Goal: Information Seeking & Learning: Find specific page/section

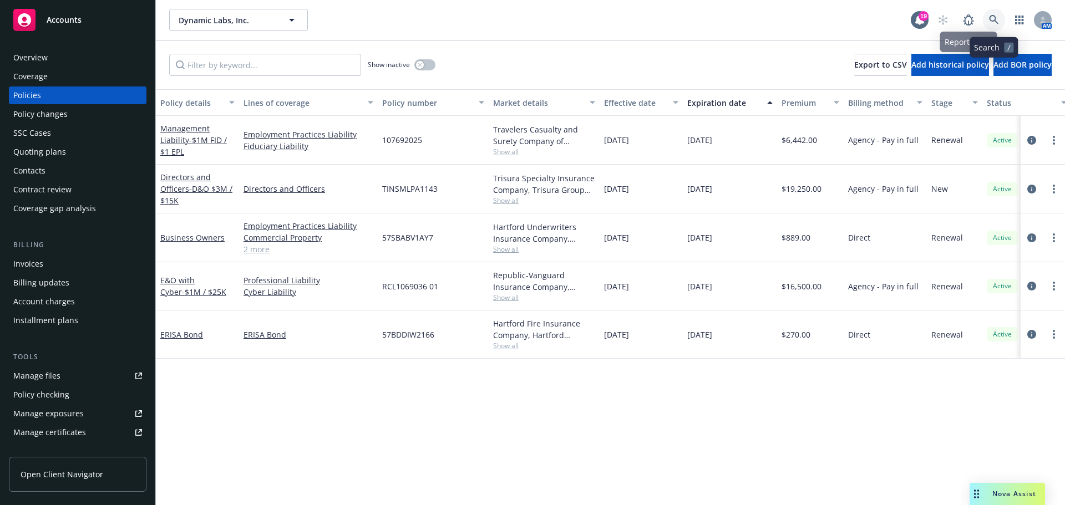
click at [988, 18] on link at bounding box center [994, 20] width 22 height 22
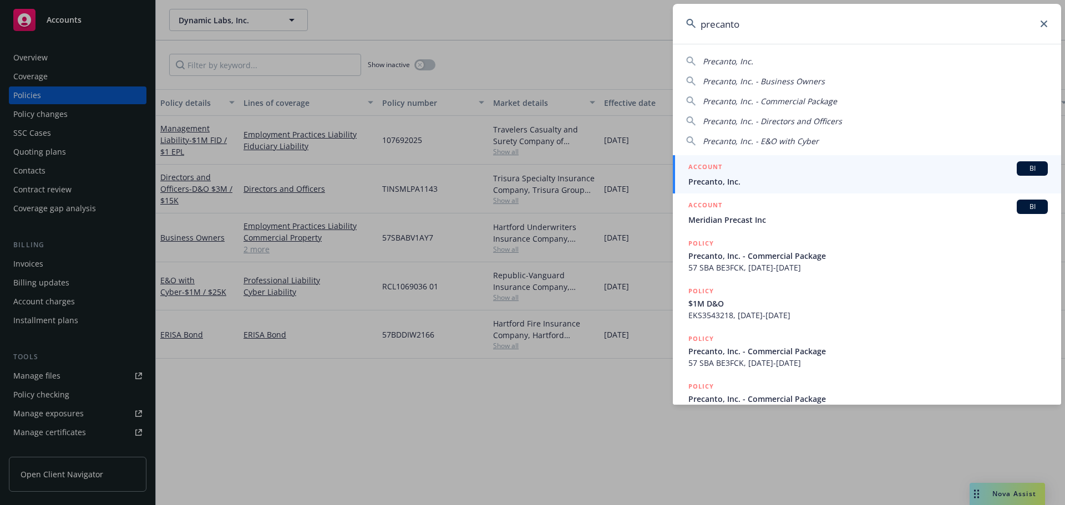
type input "precanto"
click at [777, 179] on span "Precanto, Inc." at bounding box center [867, 182] width 359 height 12
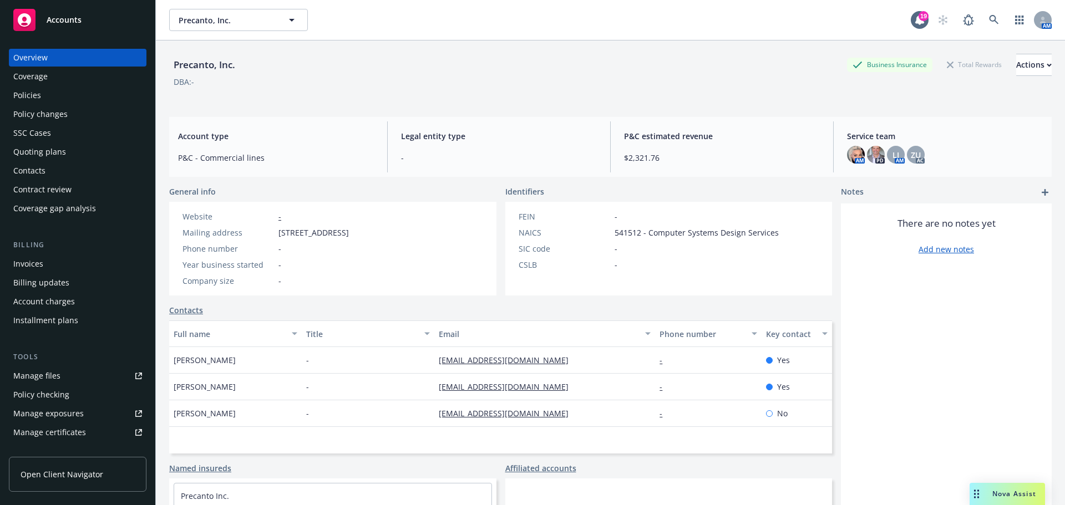
click at [77, 96] on div "Policies" at bounding box center [77, 96] width 129 height 18
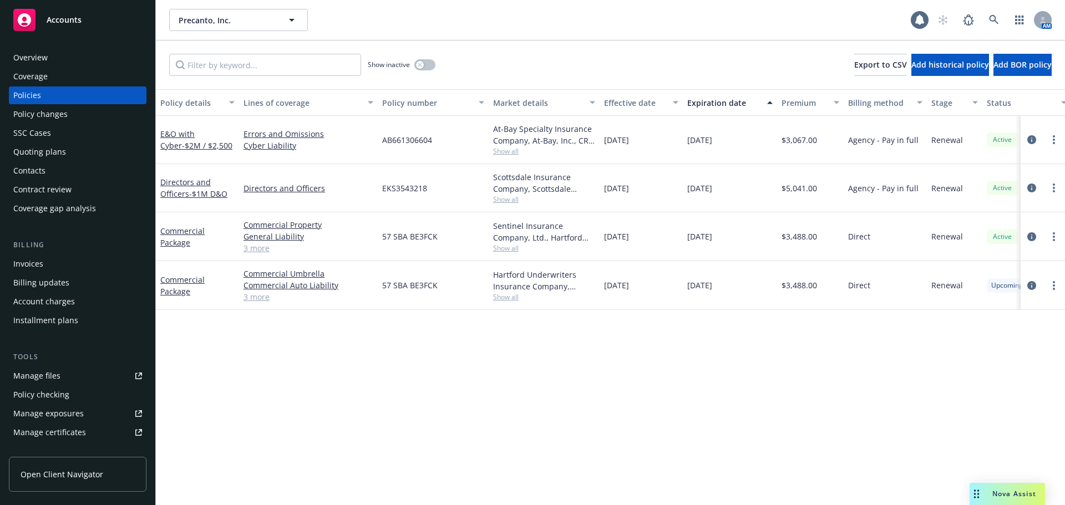
click at [78, 54] on div "Overview" at bounding box center [77, 58] width 129 height 18
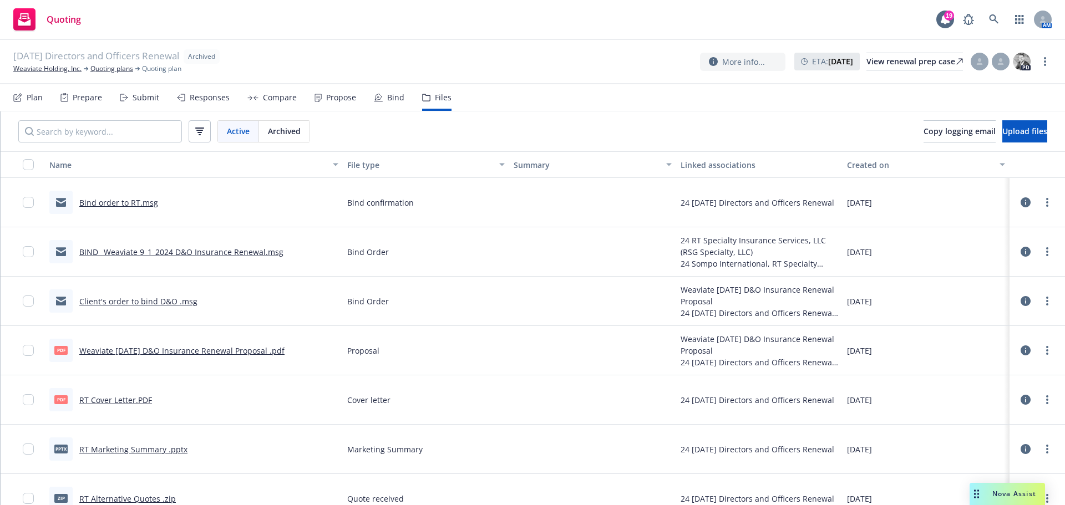
scroll to position [55, 0]
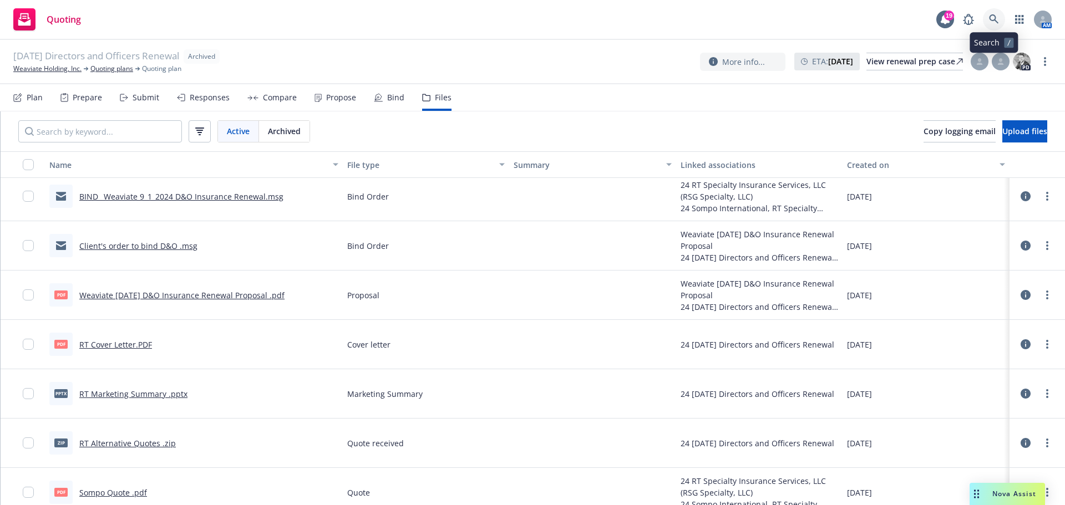
click at [993, 17] on icon at bounding box center [994, 19] width 10 height 10
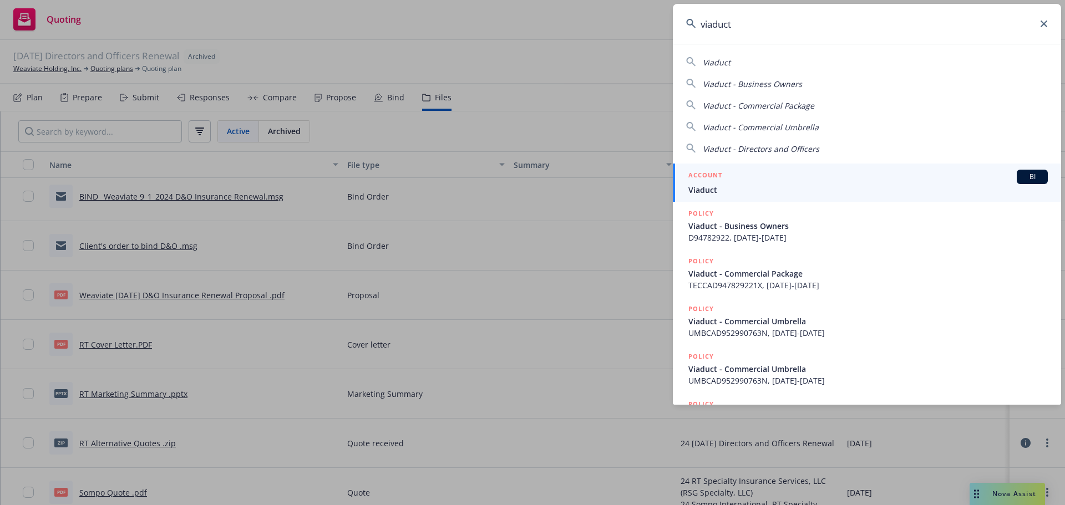
type input "viaduct"
click at [850, 181] on div "ACCOUNT BI" at bounding box center [867, 177] width 359 height 14
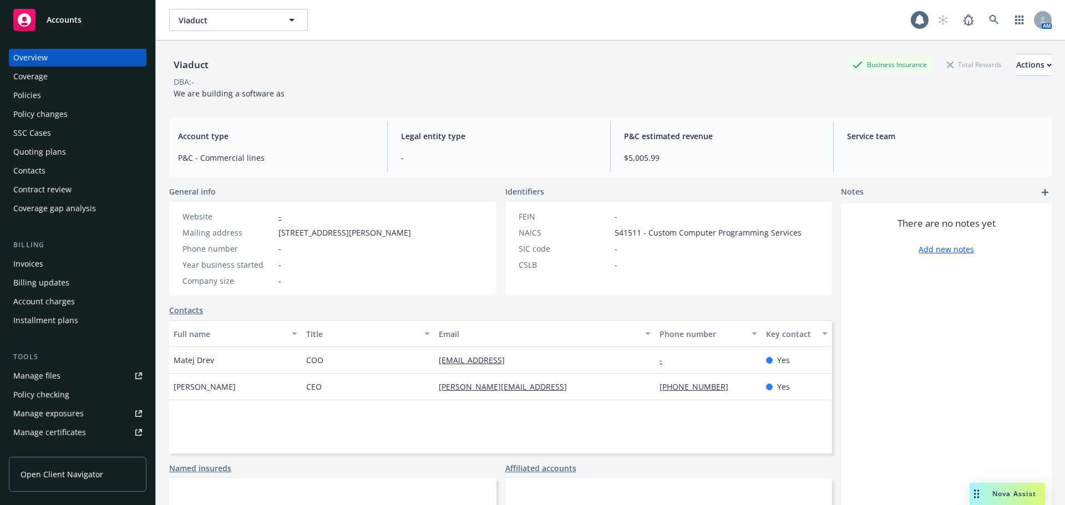
click at [55, 103] on div "Policies" at bounding box center [77, 96] width 129 height 18
click at [60, 99] on div "Policies" at bounding box center [77, 96] width 129 height 18
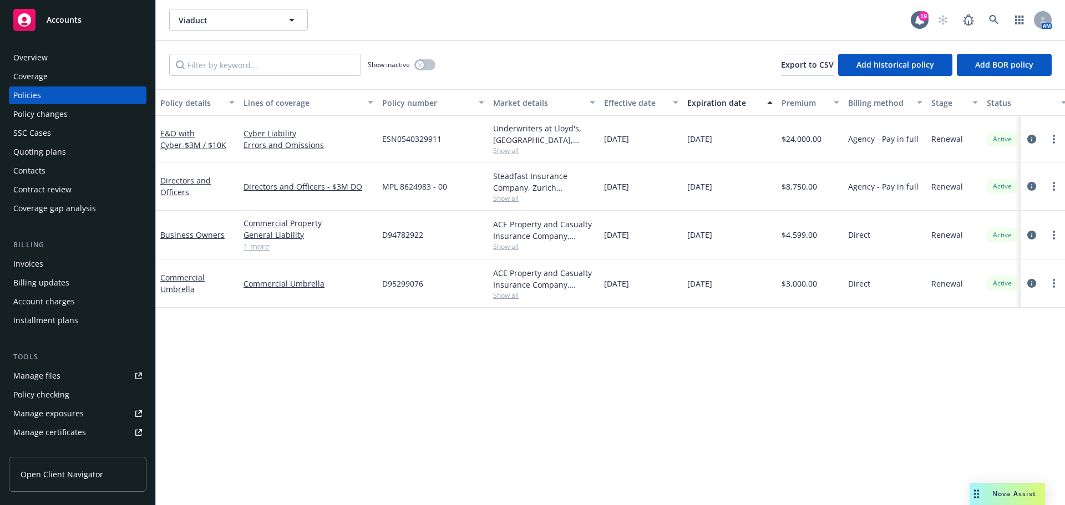
click at [404, 238] on span "D94782922" at bounding box center [402, 235] width 41 height 12
copy span "D94782922"
click at [992, 22] on icon at bounding box center [994, 20] width 10 height 10
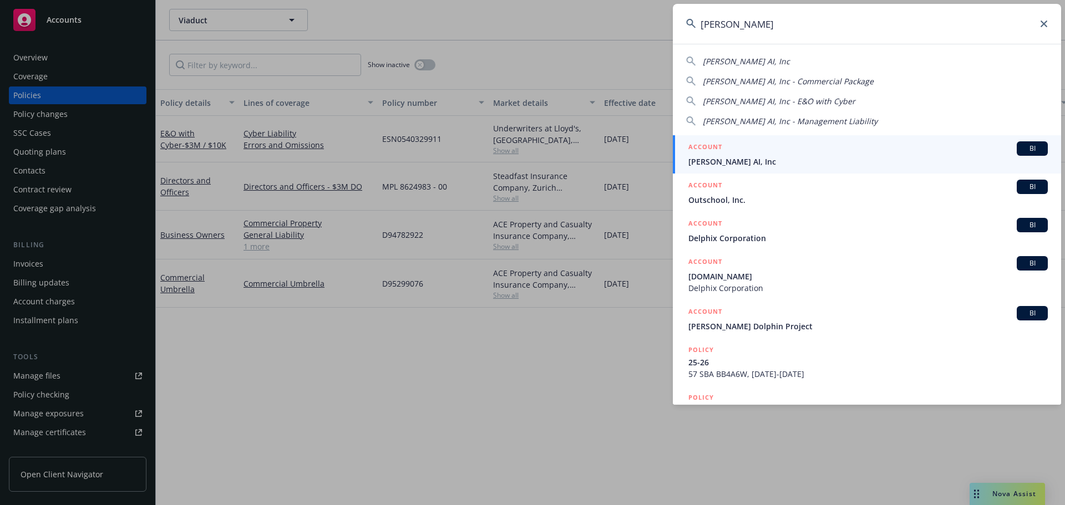
type input "delphina"
click at [840, 164] on span "Delphina AI, Inc" at bounding box center [867, 162] width 359 height 12
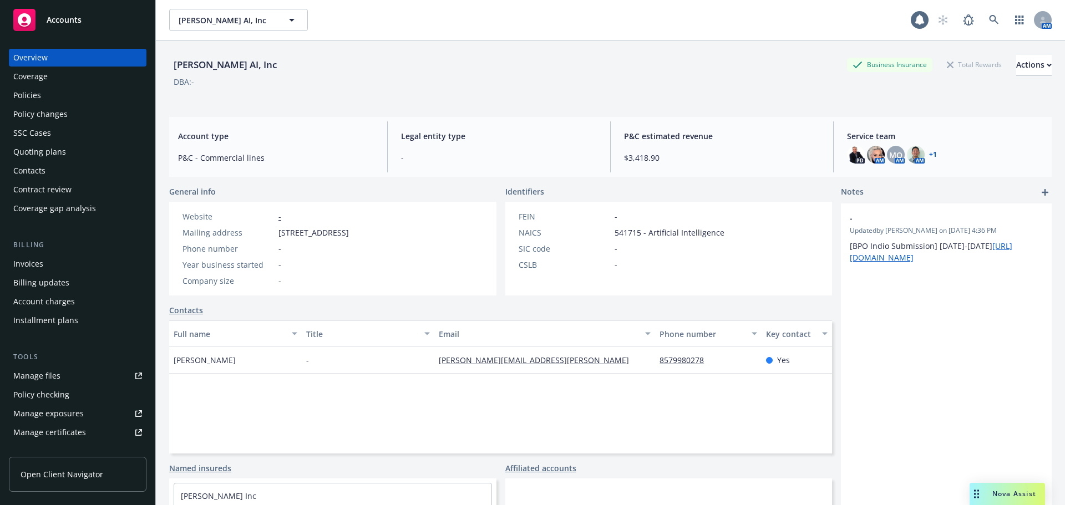
click at [63, 99] on div "Policies" at bounding box center [77, 96] width 129 height 18
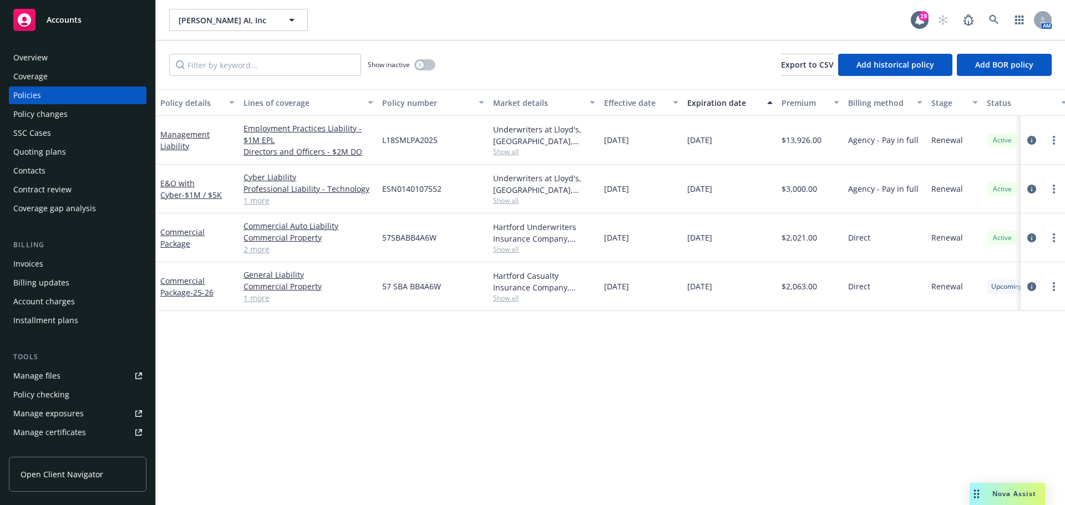
click at [48, 154] on div "Quoting plans" at bounding box center [39, 152] width 53 height 18
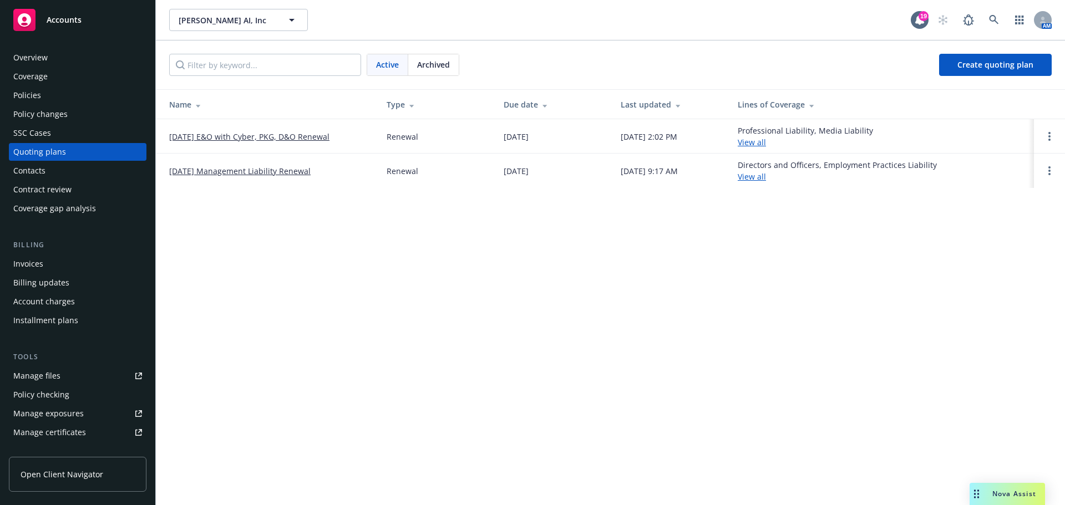
click at [426, 72] on div "Archived" at bounding box center [433, 64] width 50 height 21
click at [31, 99] on div "Policies" at bounding box center [27, 96] width 28 height 18
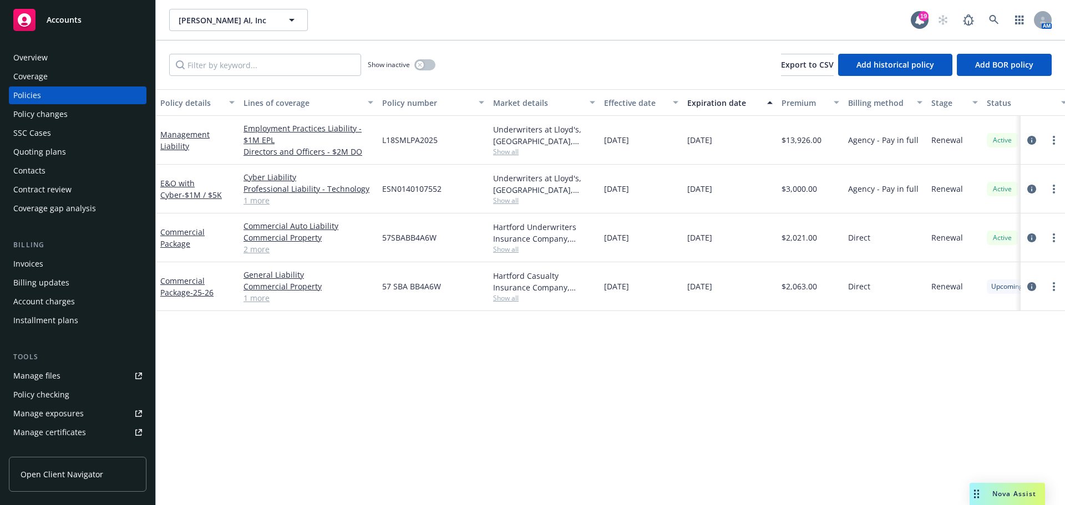
scroll to position [55, 0]
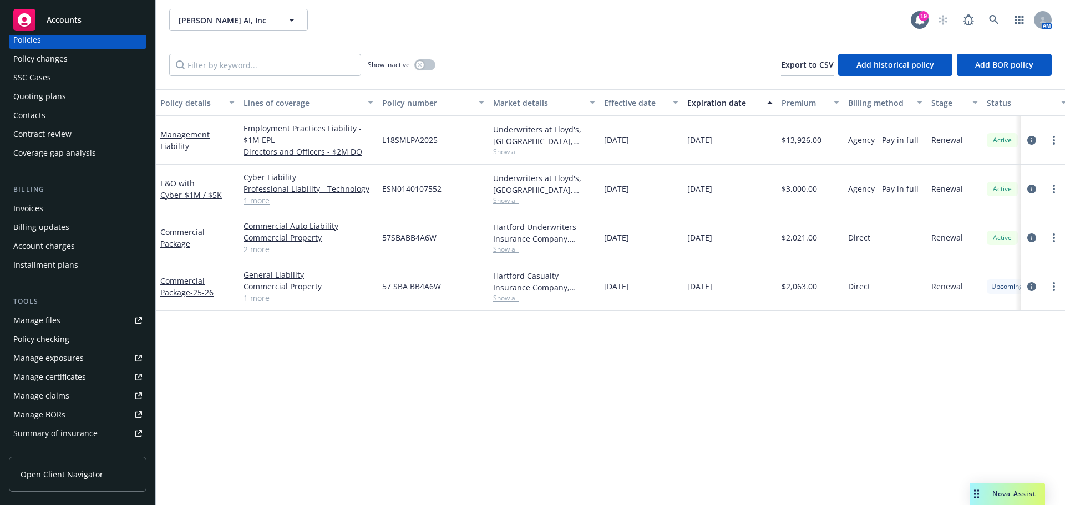
click at [32, 323] on div "Manage files" at bounding box center [36, 321] width 47 height 18
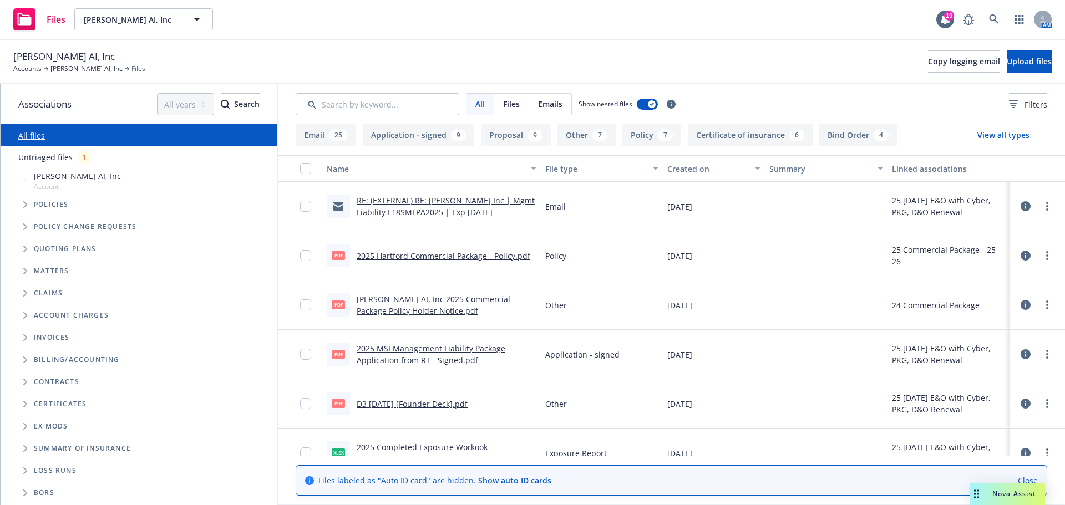
click at [22, 247] on span "Tree Example" at bounding box center [25, 249] width 18 height 18
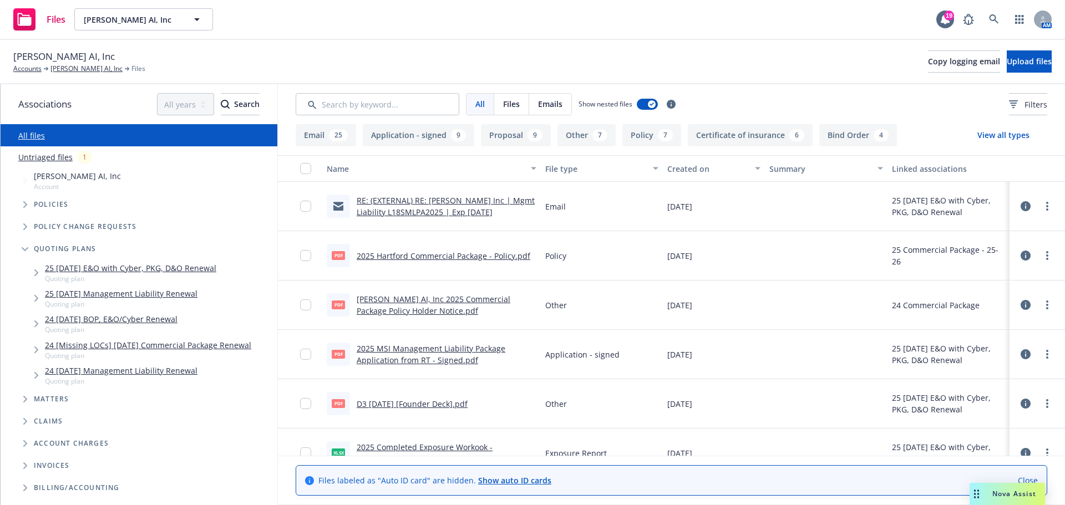
click at [87, 369] on link "24 10/10/24 Management Liability Renewal" at bounding box center [121, 371] width 152 height 12
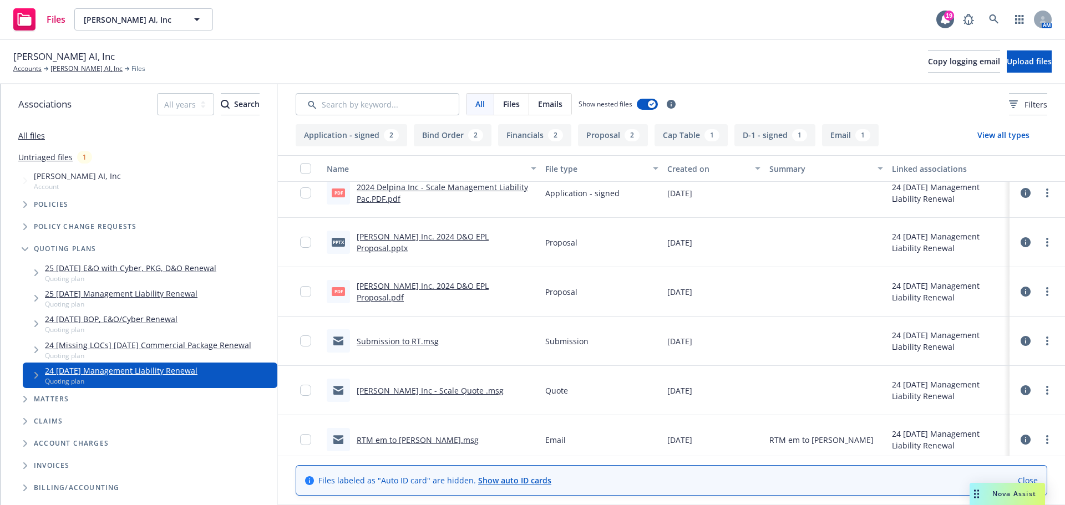
scroll to position [277, 0]
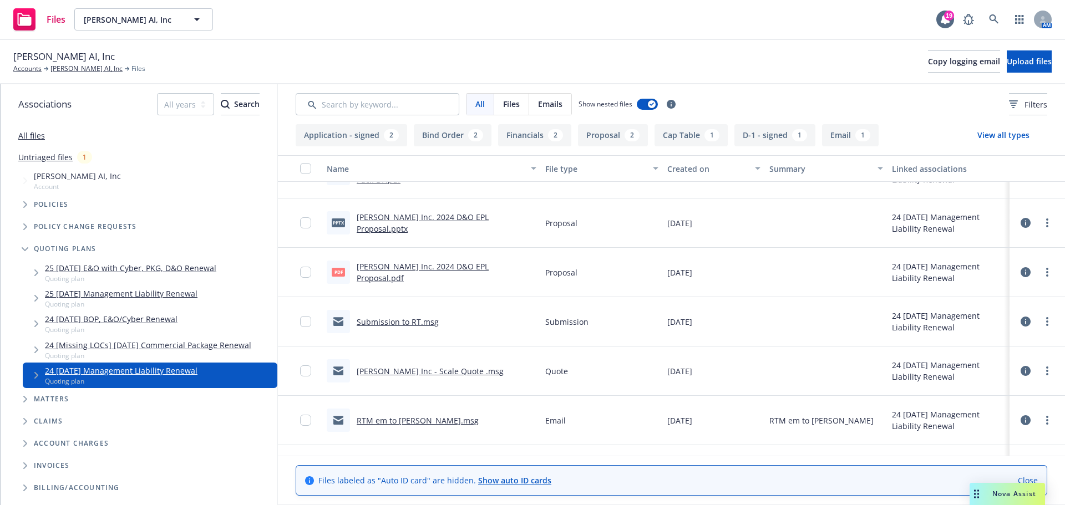
click at [404, 321] on link "Submission to RT.msg" at bounding box center [398, 322] width 82 height 11
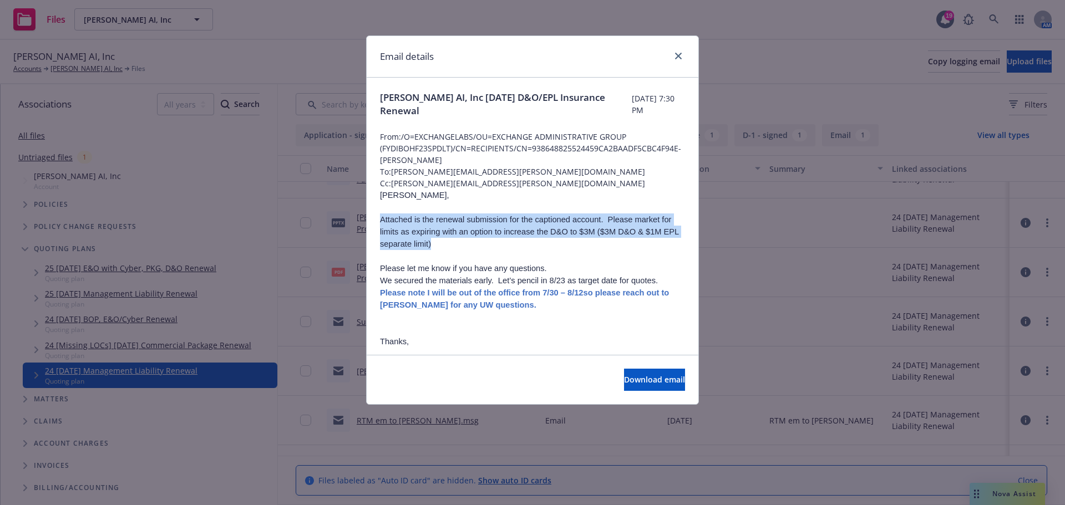
drag, startPoint x: 382, startPoint y: 218, endPoint x: 680, endPoint y: 229, distance: 298.5
click at [680, 229] on div "Delphina AI, Inc 10/10/2024 D&O/EPL Insurance Renewal Tuesday, September 17, 20…" at bounding box center [533, 310] width 332 height 465
copy span "Attached is the renewal submission for the captioned account. Please market for…"
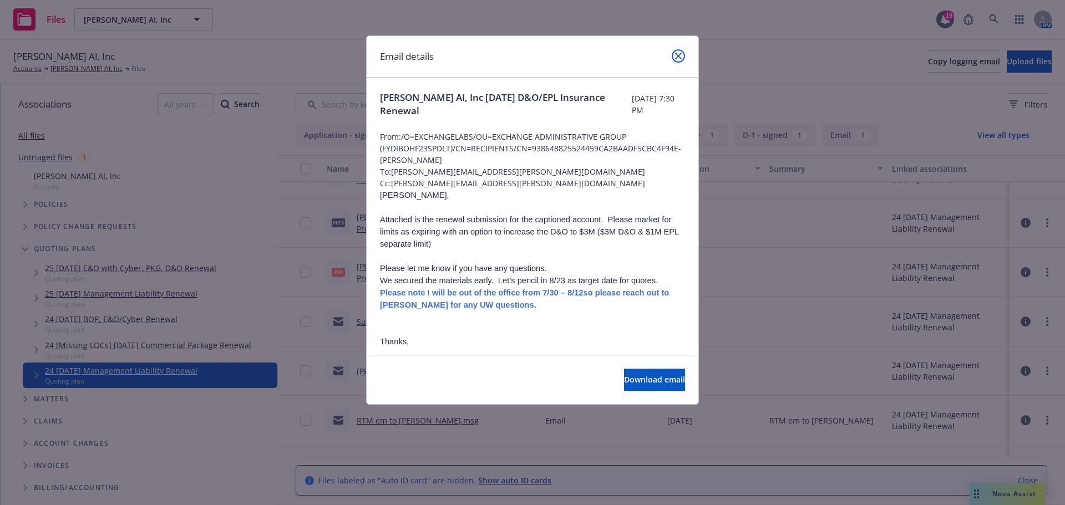
click at [672, 53] on link "close" at bounding box center [678, 55] width 13 height 13
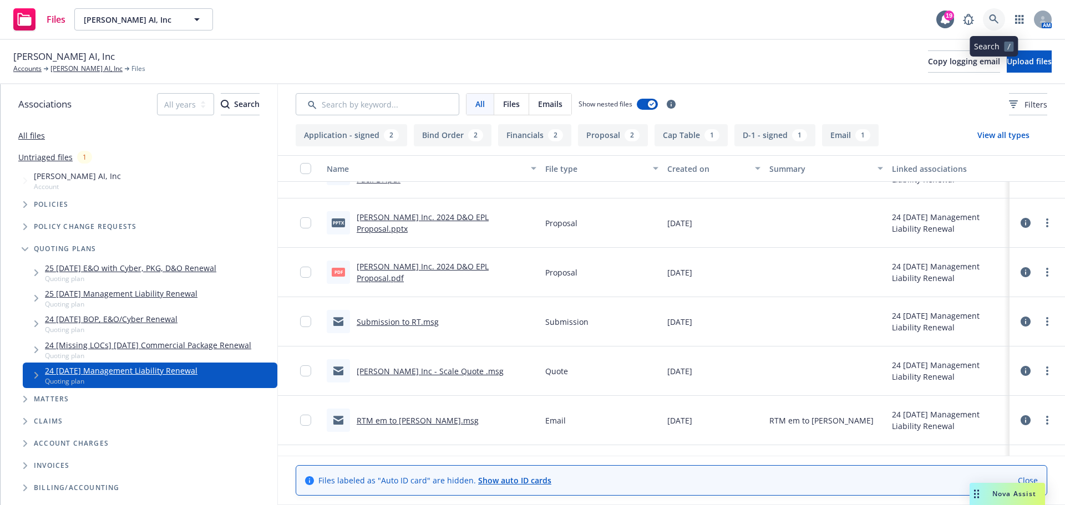
click at [1001, 15] on link at bounding box center [994, 19] width 22 height 22
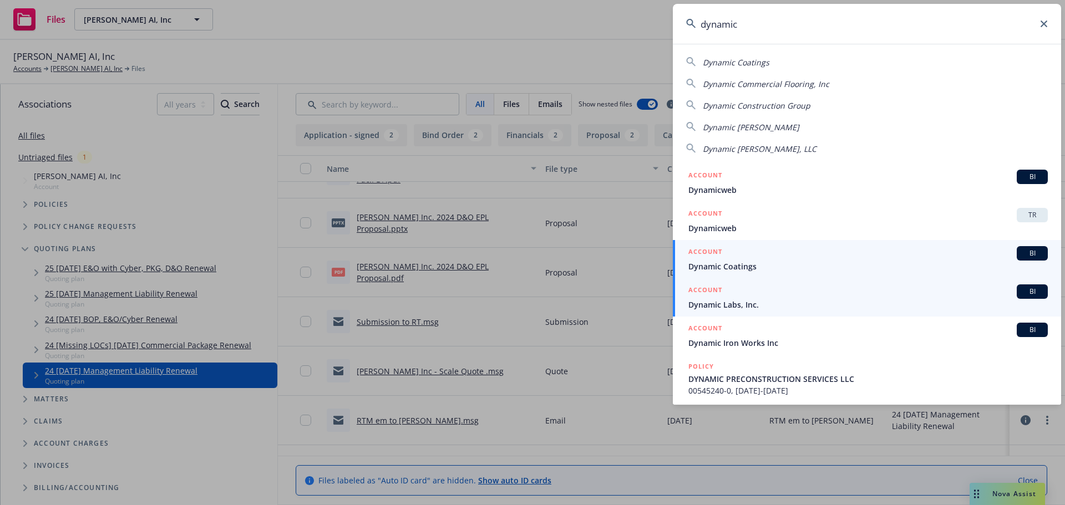
type input "dynamic"
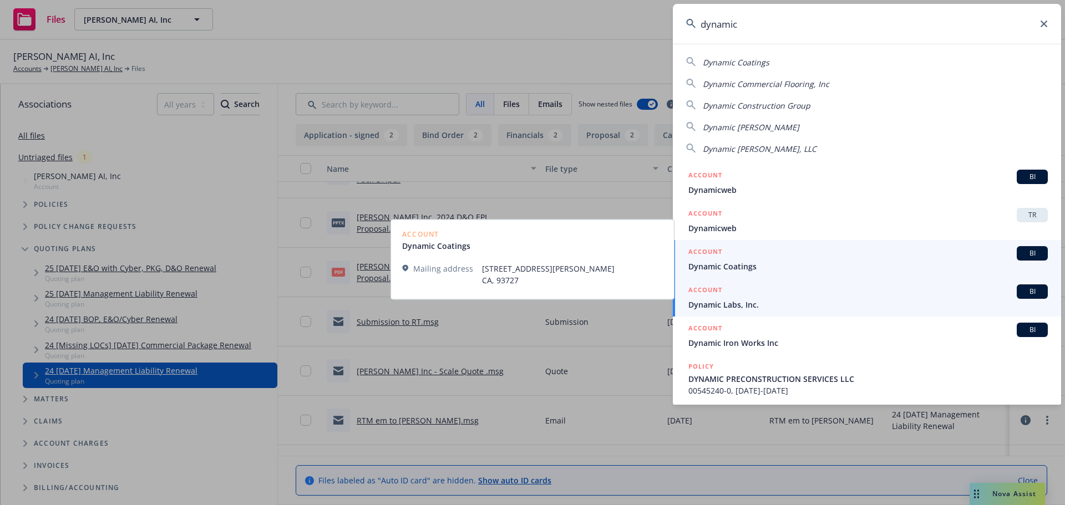
click at [779, 304] on span "Dynamic Labs, Inc." at bounding box center [867, 305] width 359 height 12
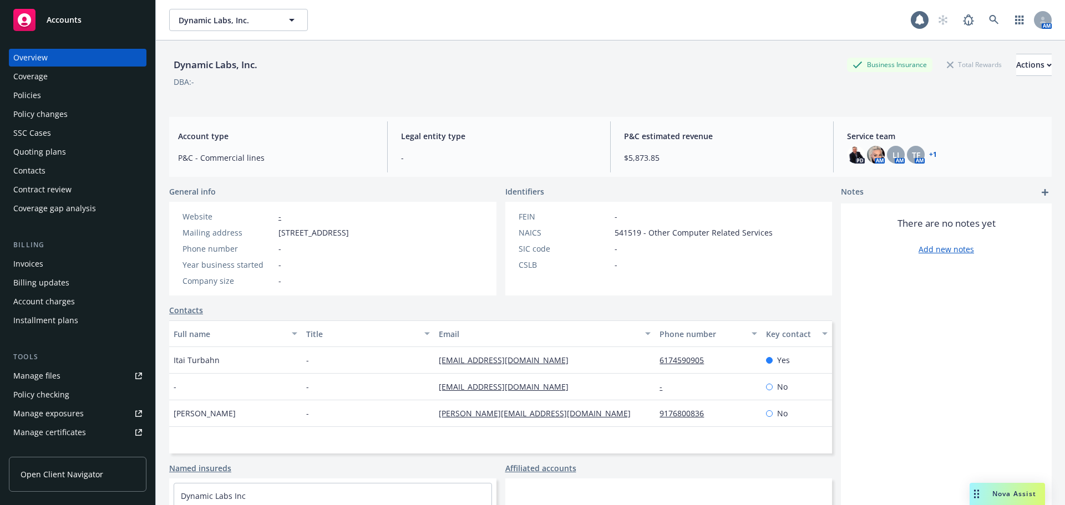
click at [35, 94] on div "Policies" at bounding box center [27, 96] width 28 height 18
